Goal: Information Seeking & Learning: Learn about a topic

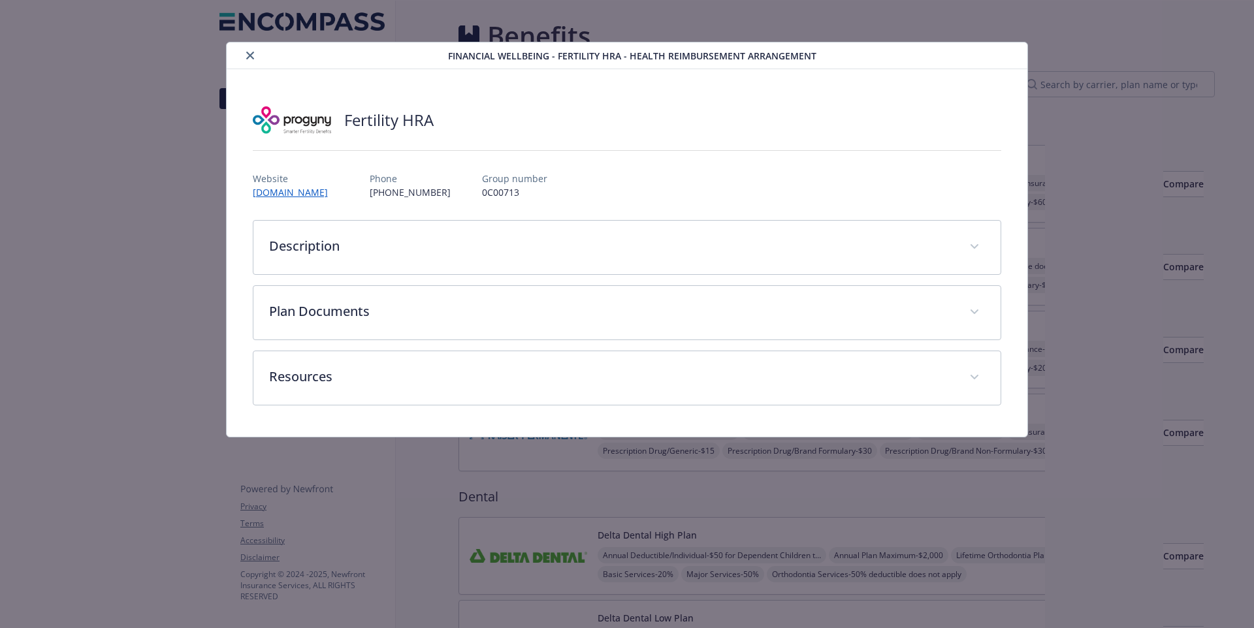
click at [253, 56] on icon "close" at bounding box center [250, 56] width 8 height 8
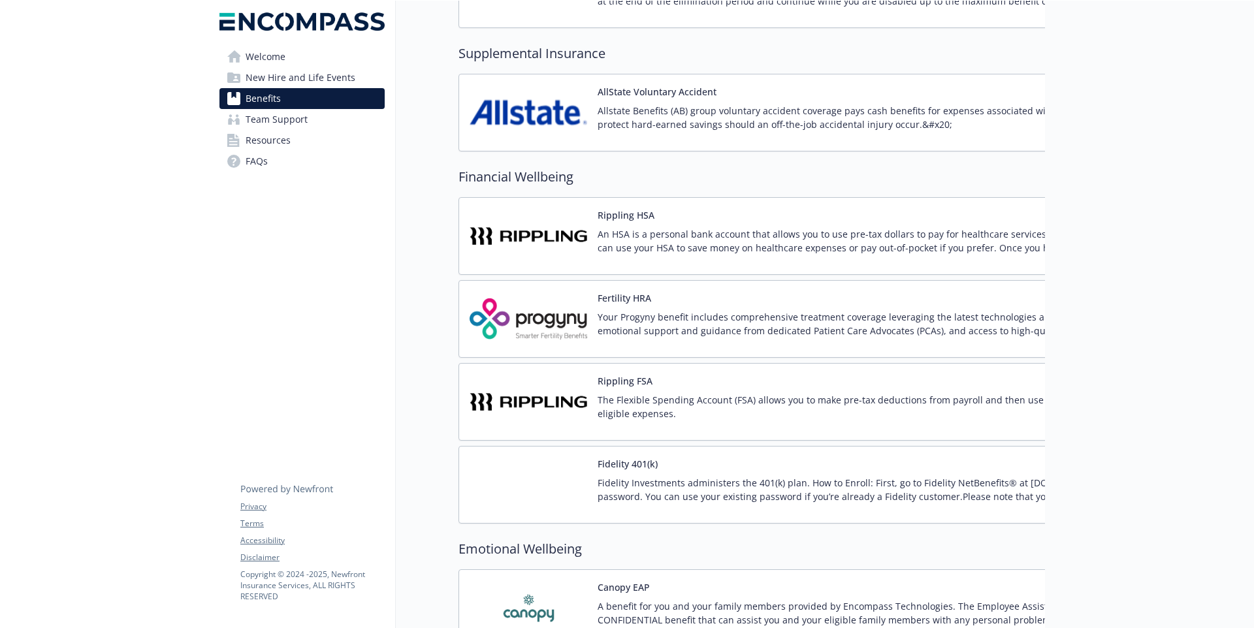
scroll to position [1382, 0]
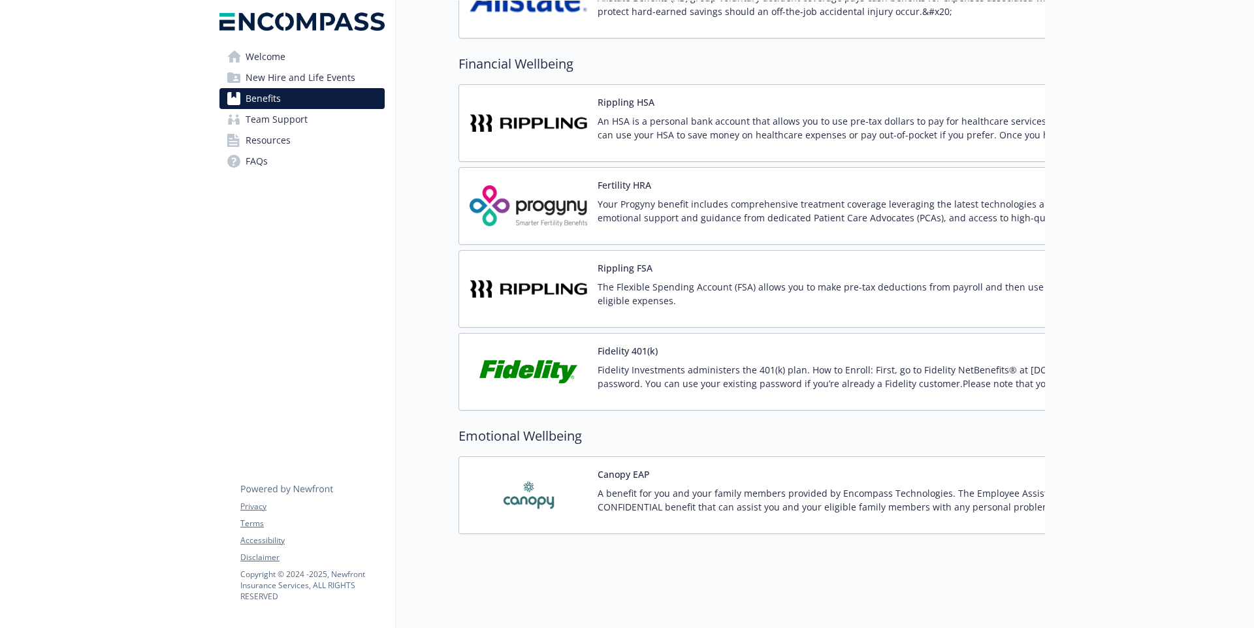
click at [653, 499] on p "A benefit for you and your family members provided by Encompass Technologies. T…" at bounding box center [903, 499] width 613 height 27
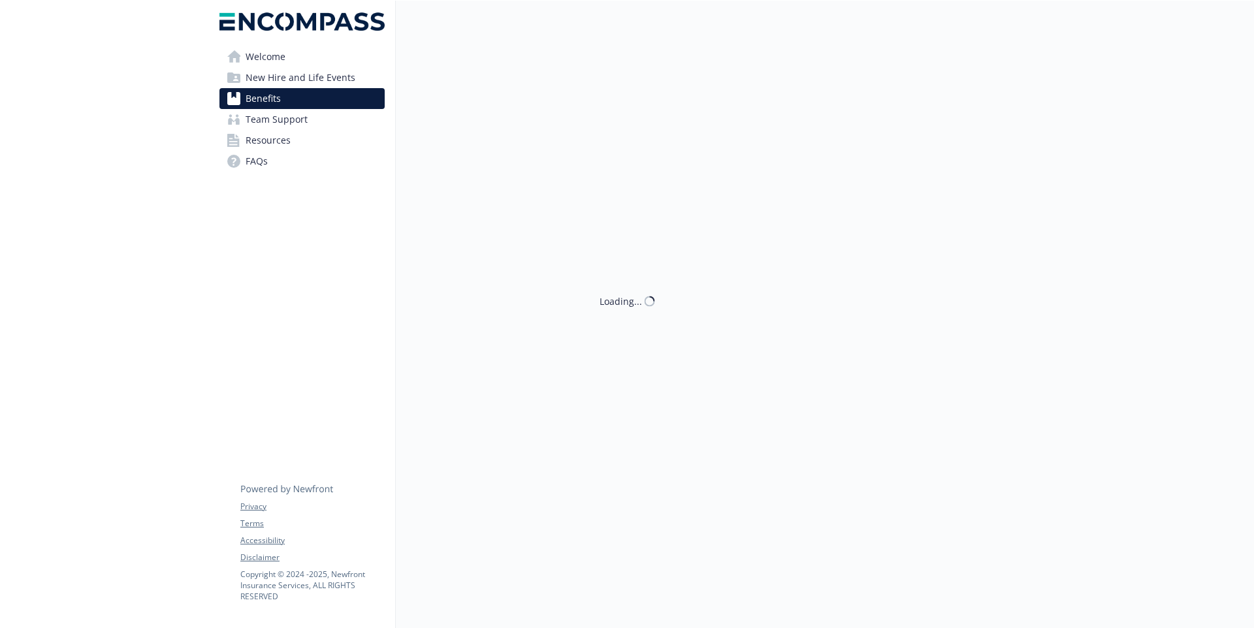
scroll to position [1382, 0]
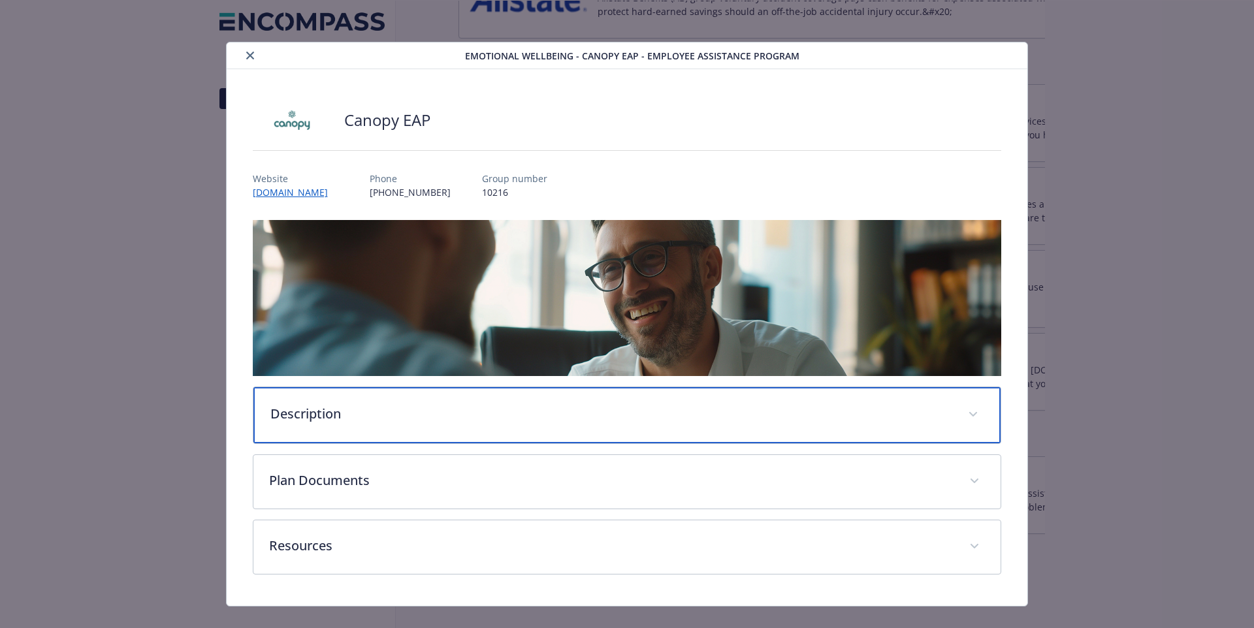
click at [611, 419] on p "Description" at bounding box center [611, 414] width 682 height 20
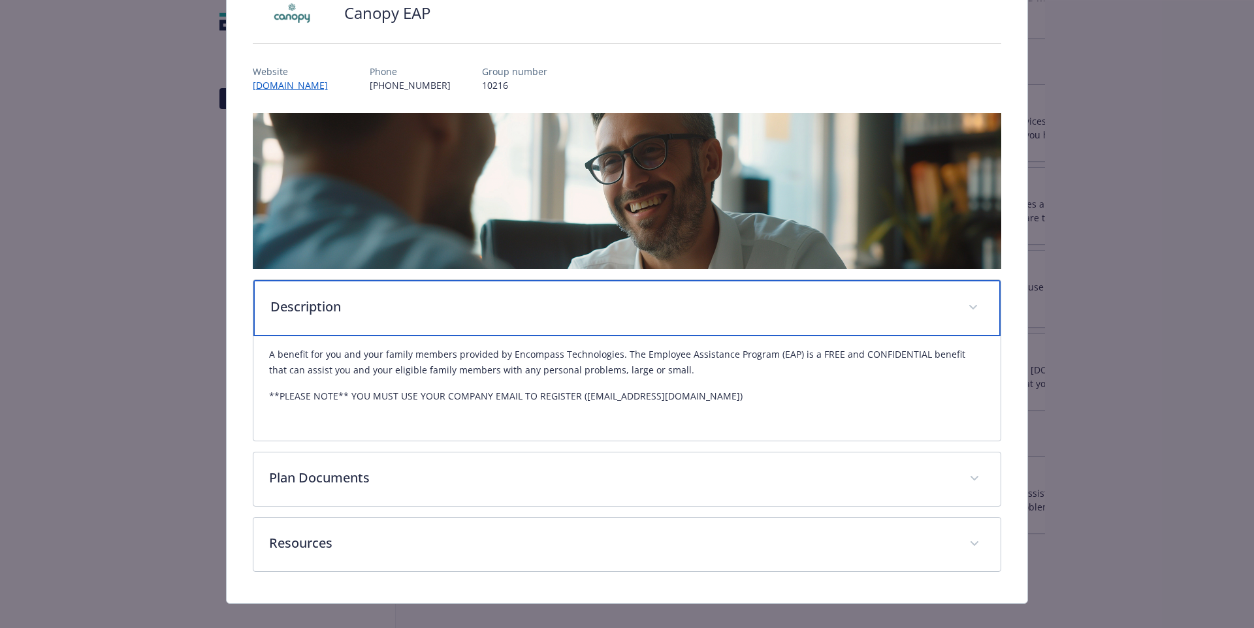
scroll to position [110, 0]
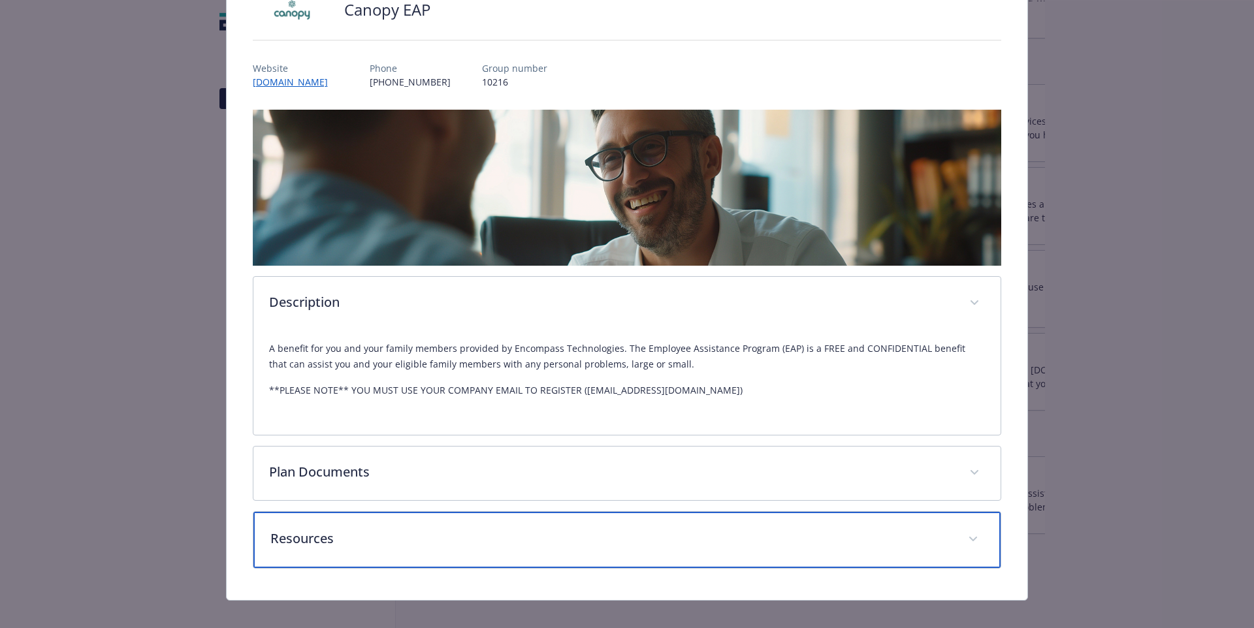
click at [626, 546] on p "Resources" at bounding box center [611, 539] width 682 height 20
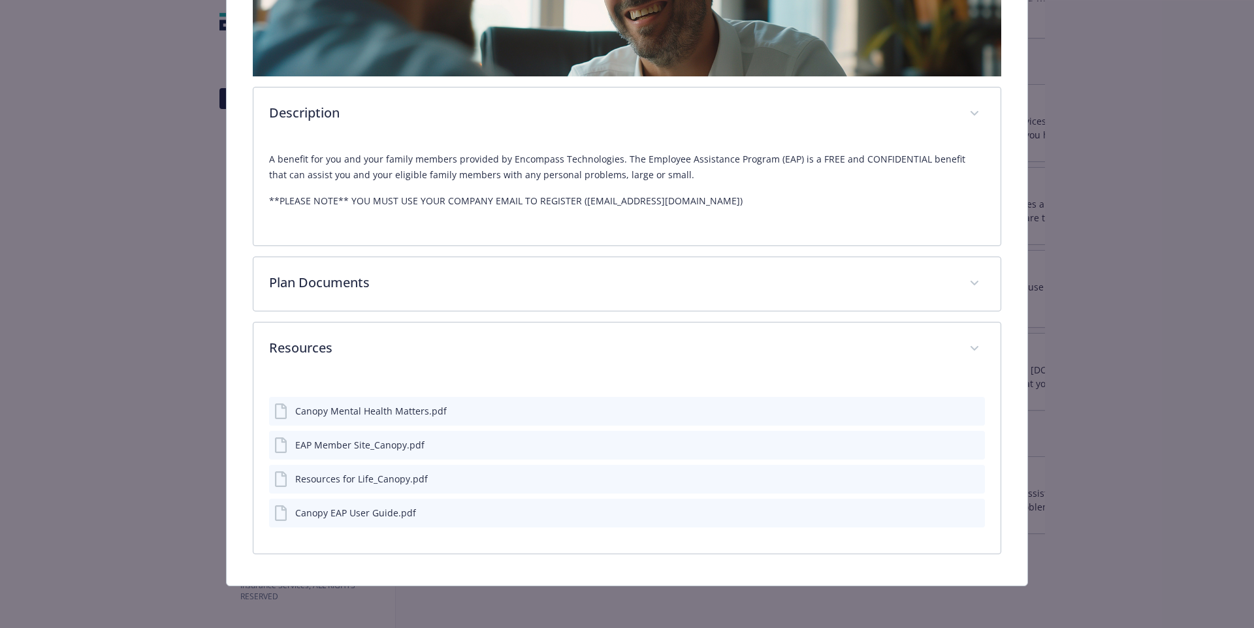
scroll to position [300, 0]
click at [352, 413] on div "Canopy Mental Health Matters.pdf" at bounding box center [370, 411] width 151 height 14
click at [970, 408] on icon "preview file" at bounding box center [972, 410] width 12 height 9
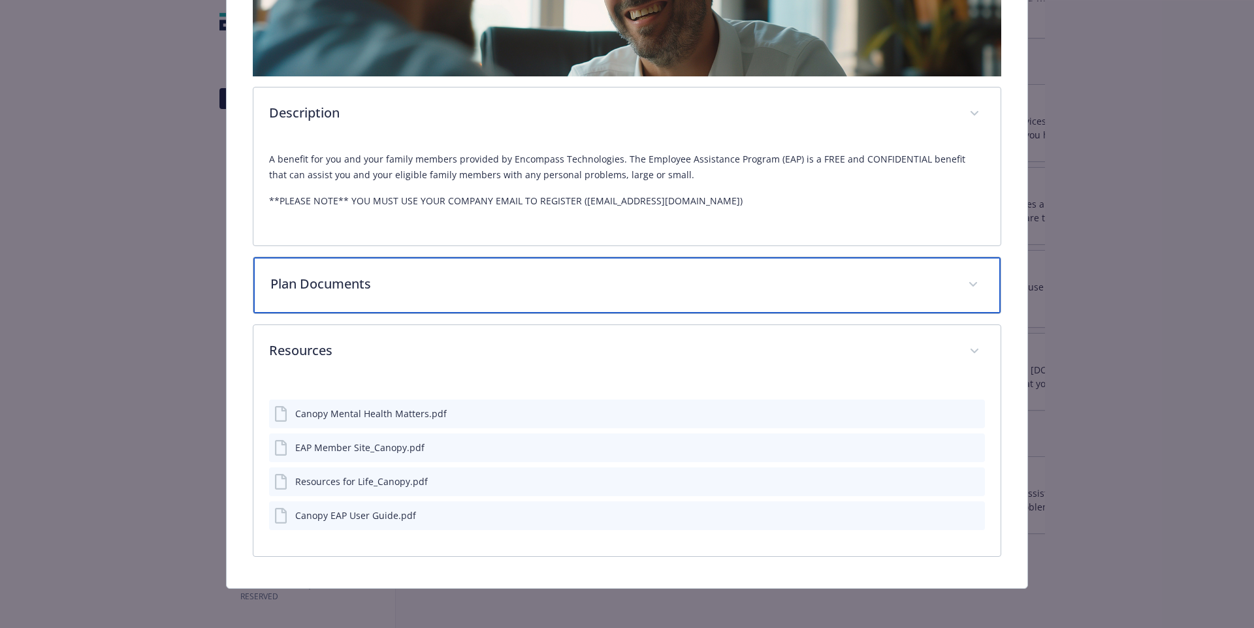
click at [443, 281] on p "Plan Documents" at bounding box center [611, 284] width 682 height 20
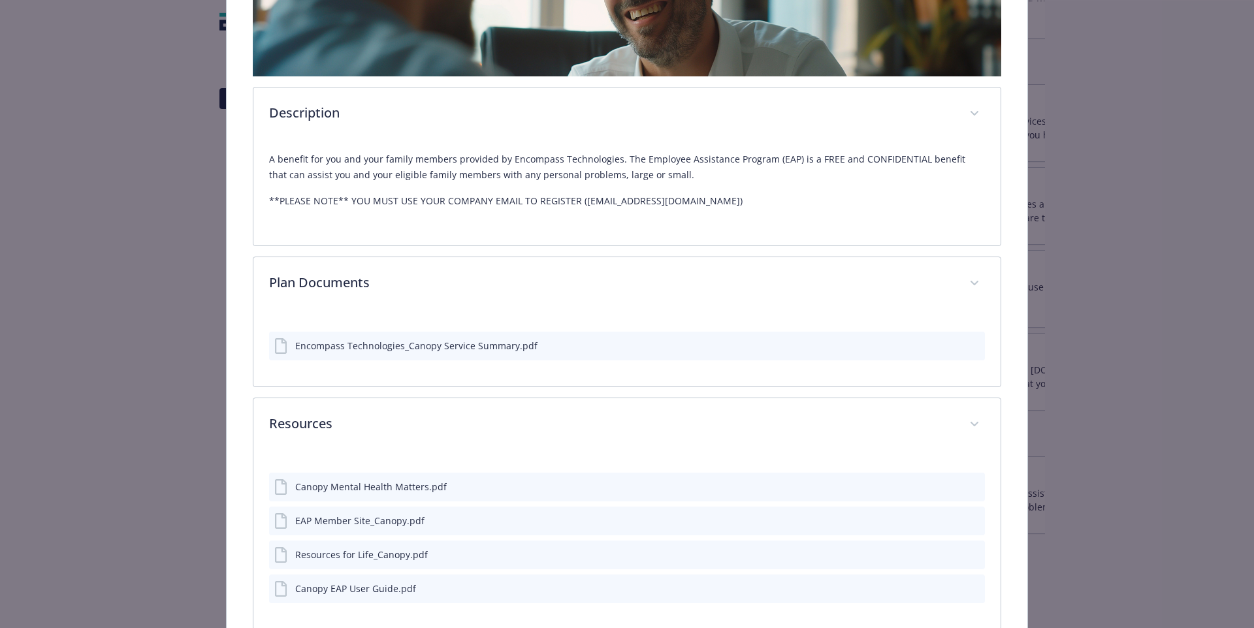
click at [973, 346] on icon "preview file" at bounding box center [972, 344] width 12 height 9
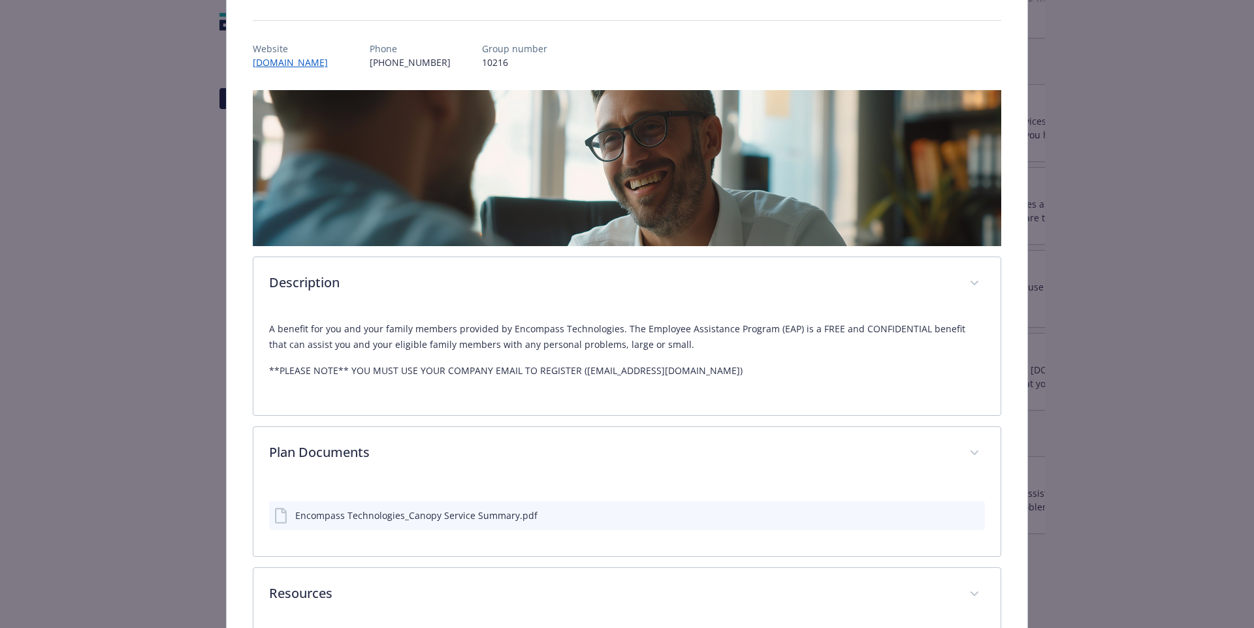
scroll to position [0, 0]
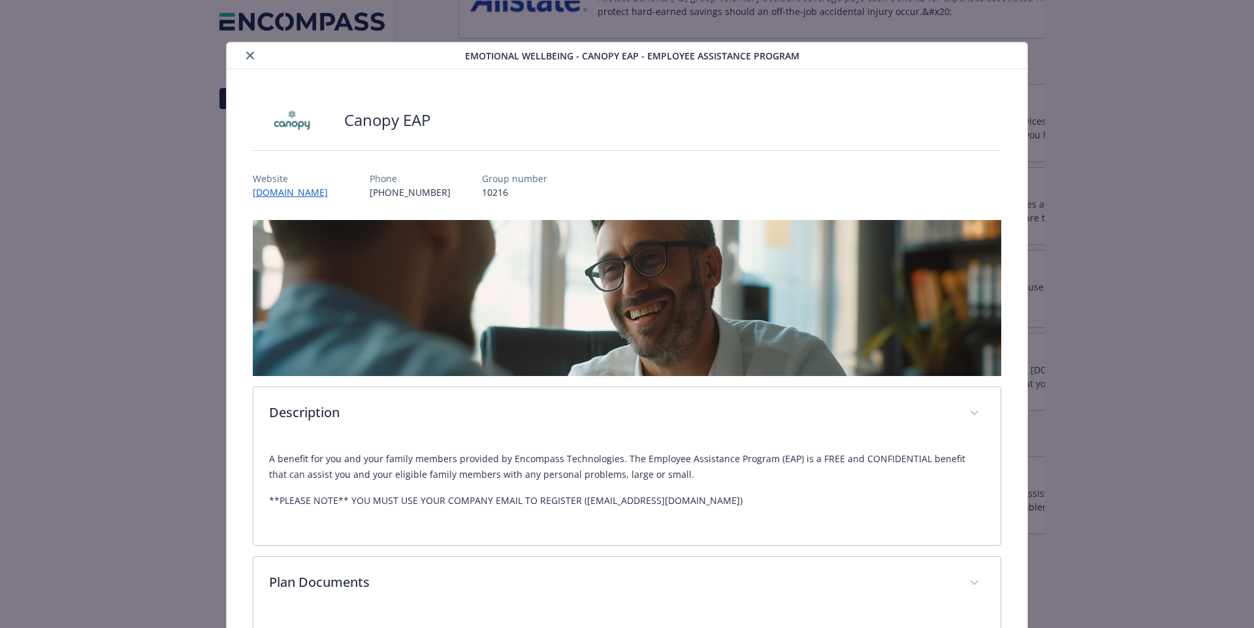
click at [248, 55] on icon "close" at bounding box center [250, 56] width 8 height 8
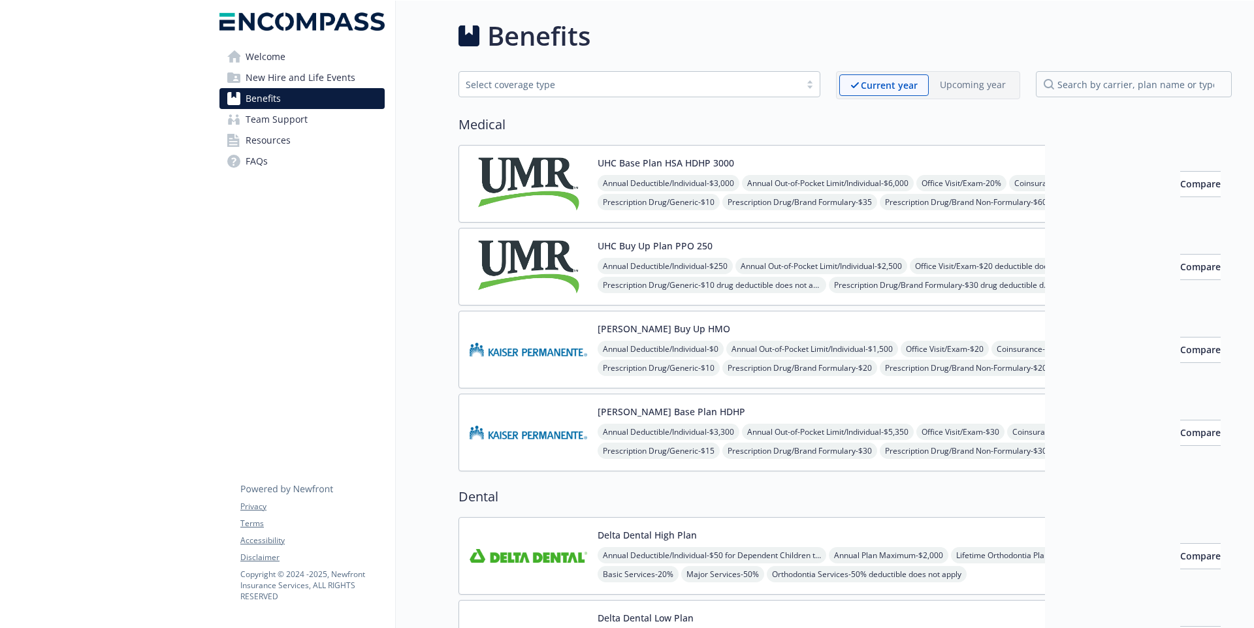
click at [249, 52] on span "Welcome" at bounding box center [266, 56] width 40 height 21
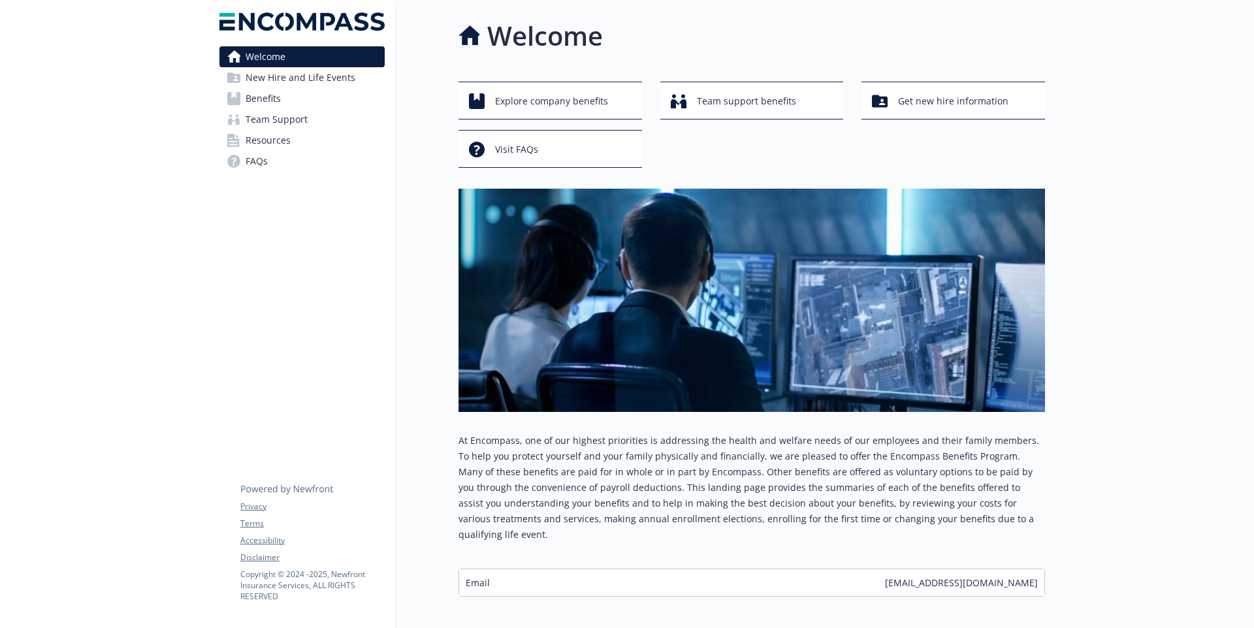
click at [255, 72] on span "New Hire and Life Events" at bounding box center [301, 77] width 110 height 21
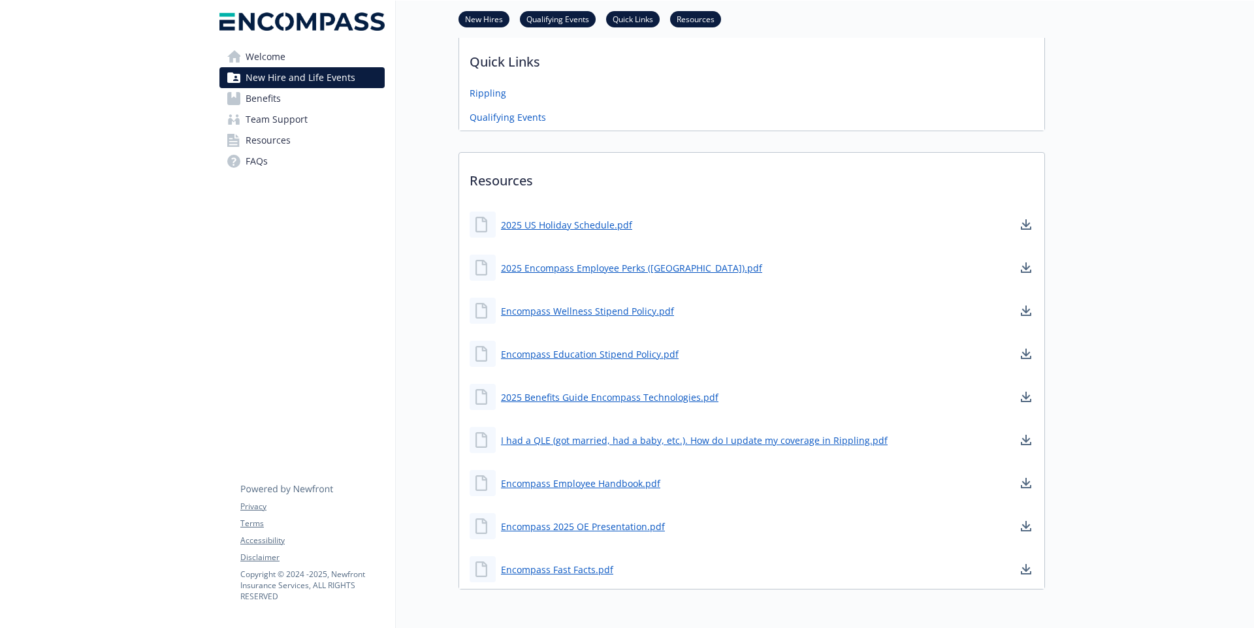
scroll to position [409, 0]
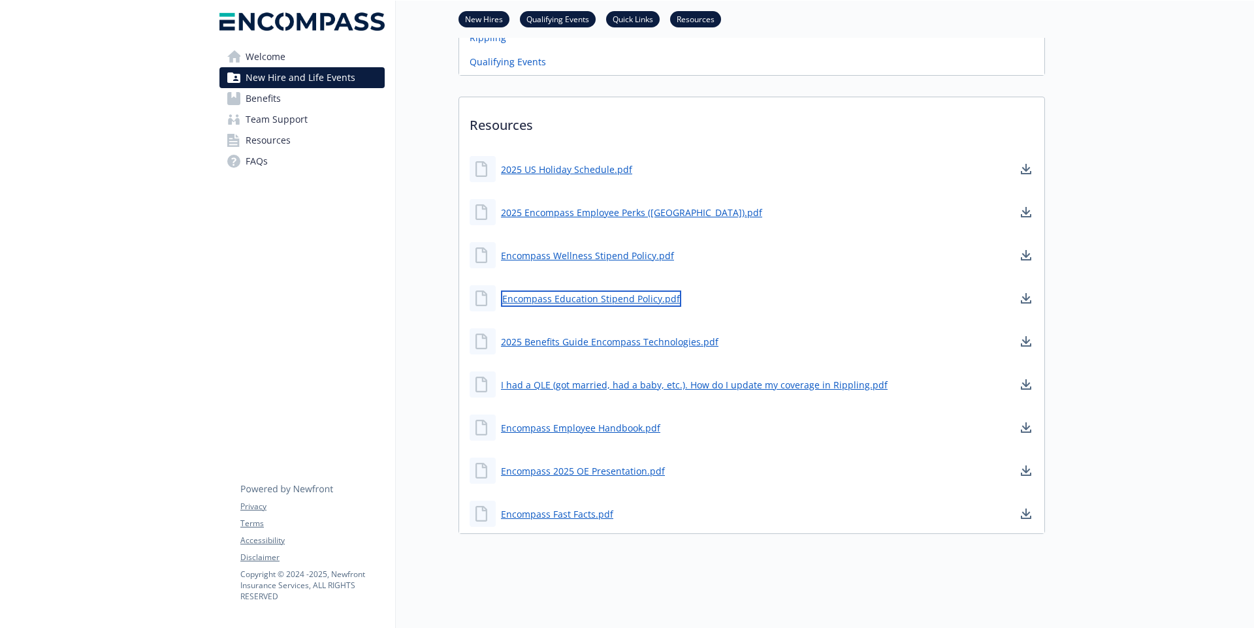
click at [615, 302] on link "Encompass Education Stipend Policy.pdf" at bounding box center [591, 299] width 180 height 16
click at [624, 470] on link "Encompass 2025 OE Presentation.pdf" at bounding box center [584, 471] width 167 height 16
click at [590, 341] on link "2025 Benefits Guide Encompass Technologies.pdf" at bounding box center [611, 342] width 220 height 16
click at [311, 101] on link "Benefits" at bounding box center [301, 98] width 165 height 21
